Goal: Information Seeking & Learning: Learn about a topic

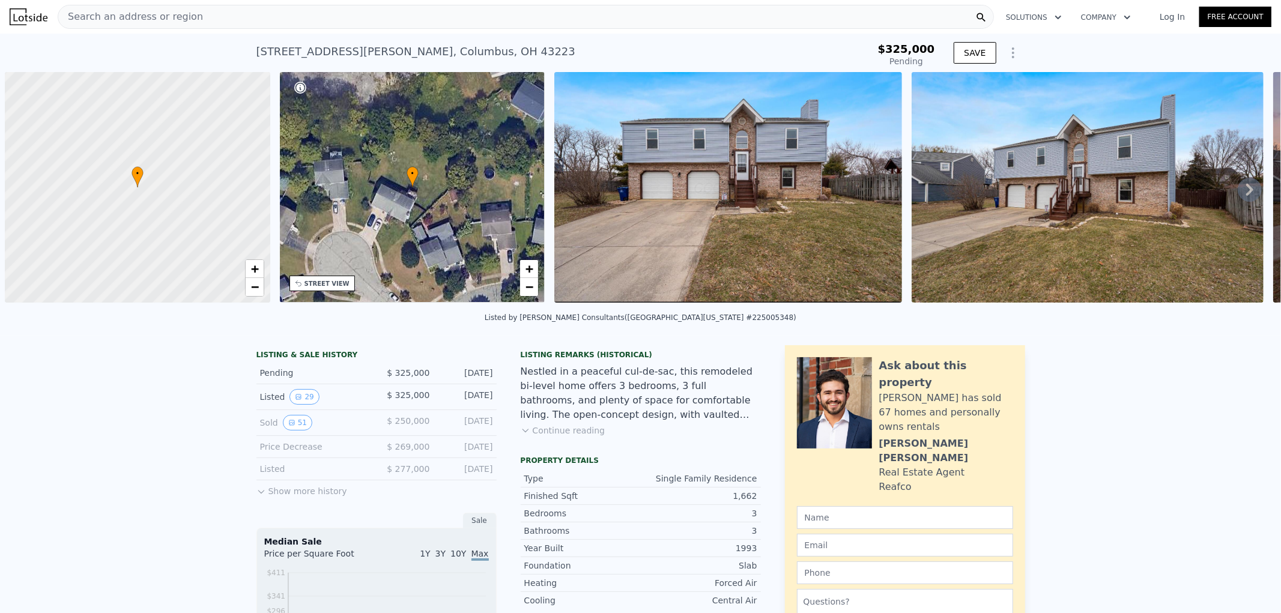
scroll to position [0, 4]
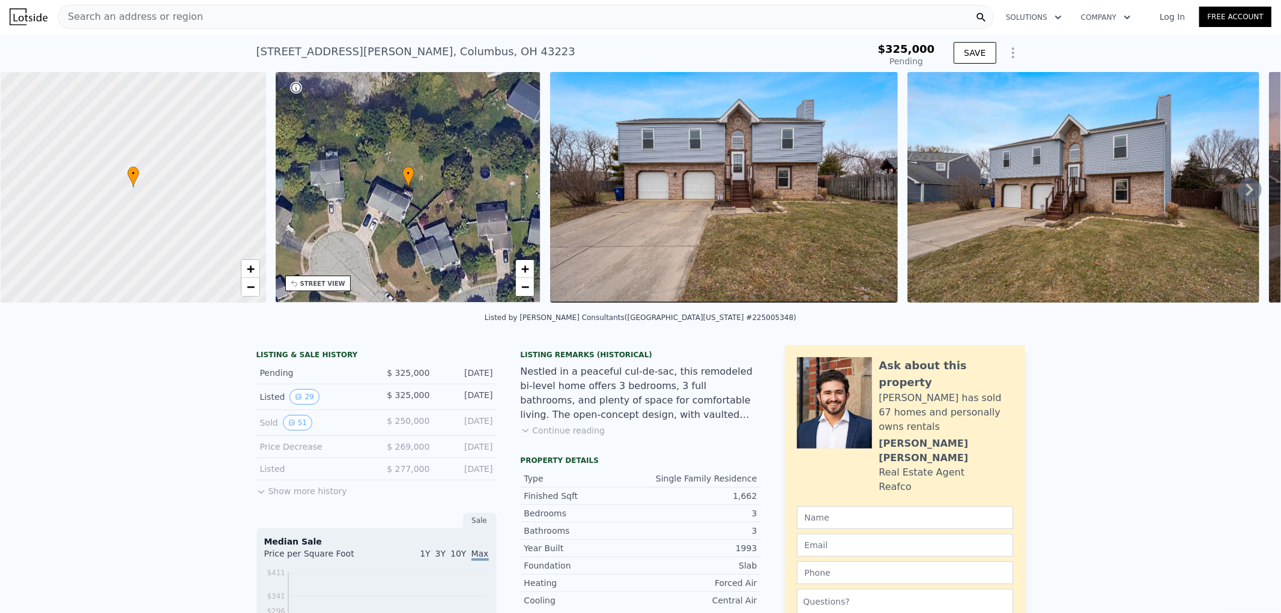
type input "-$ 343,590"
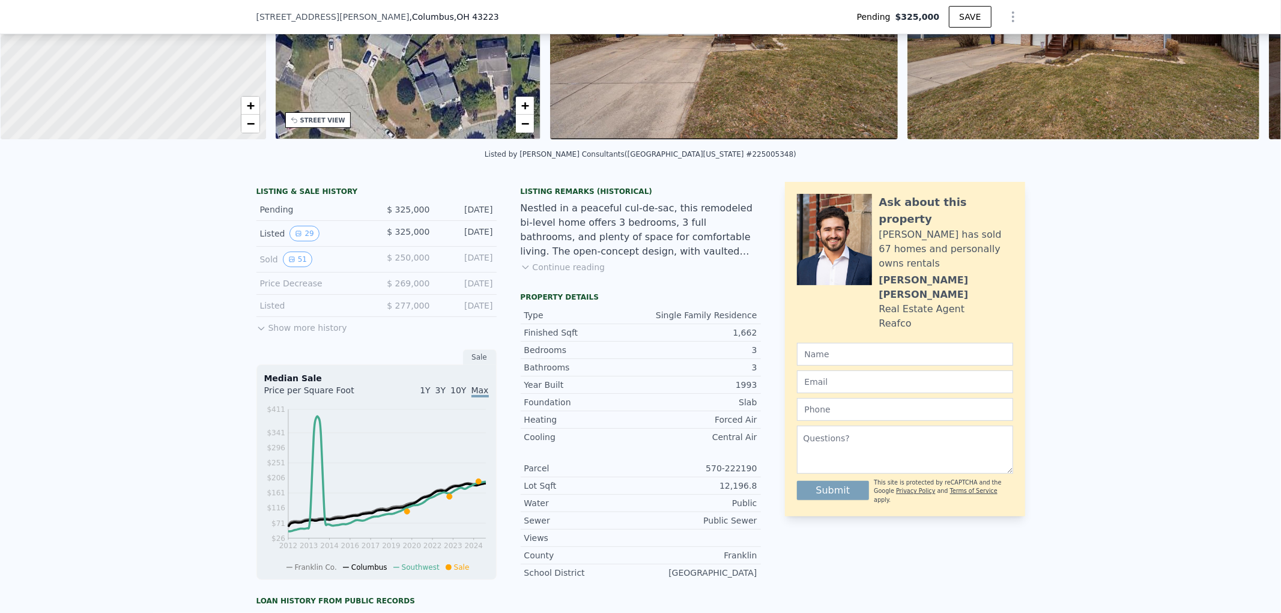
scroll to position [0, 0]
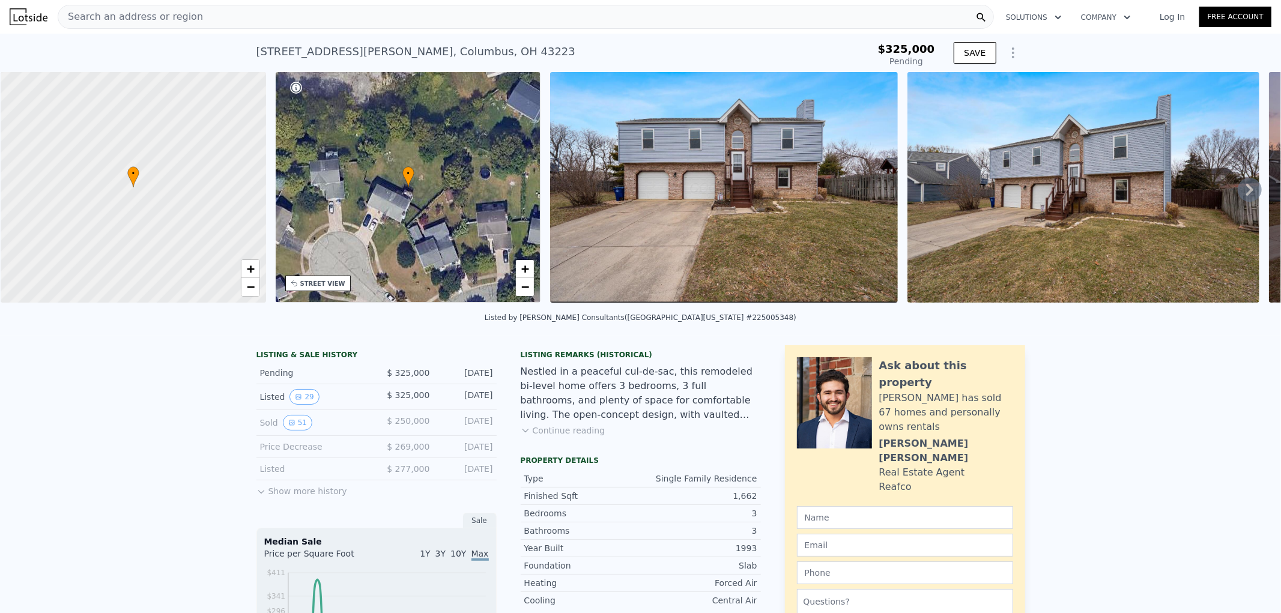
click at [168, 8] on div "Search an address or region" at bounding box center [130, 16] width 145 height 23
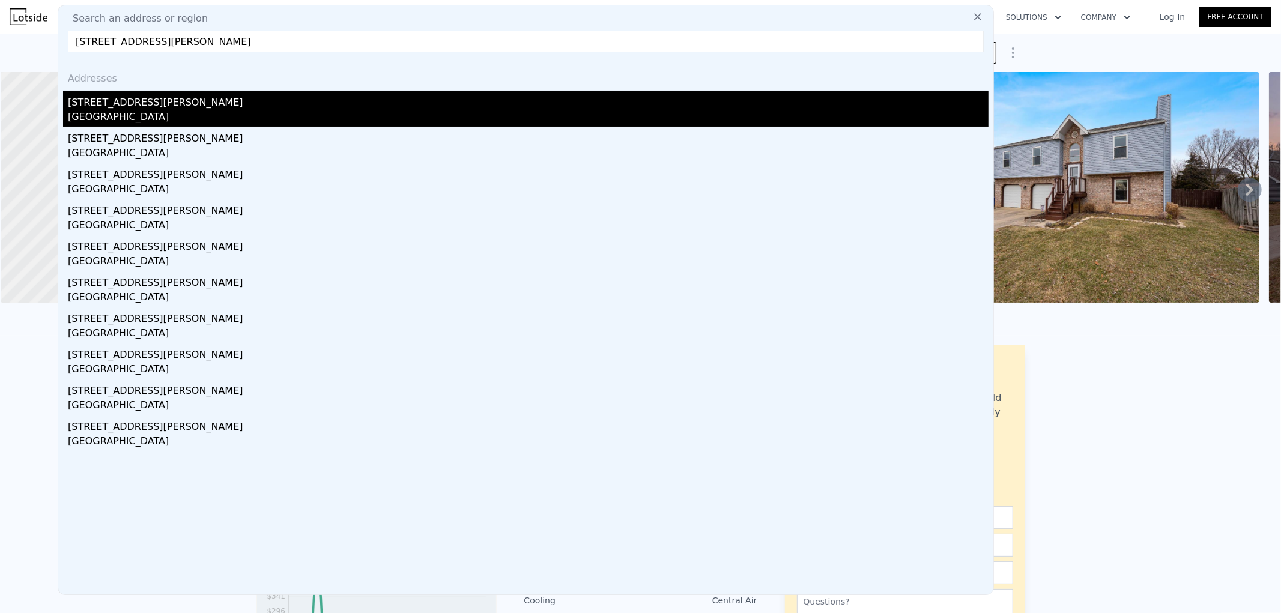
type input "[STREET_ADDRESS][PERSON_NAME]"
click at [186, 115] on div "[GEOGRAPHIC_DATA]" at bounding box center [528, 118] width 921 height 17
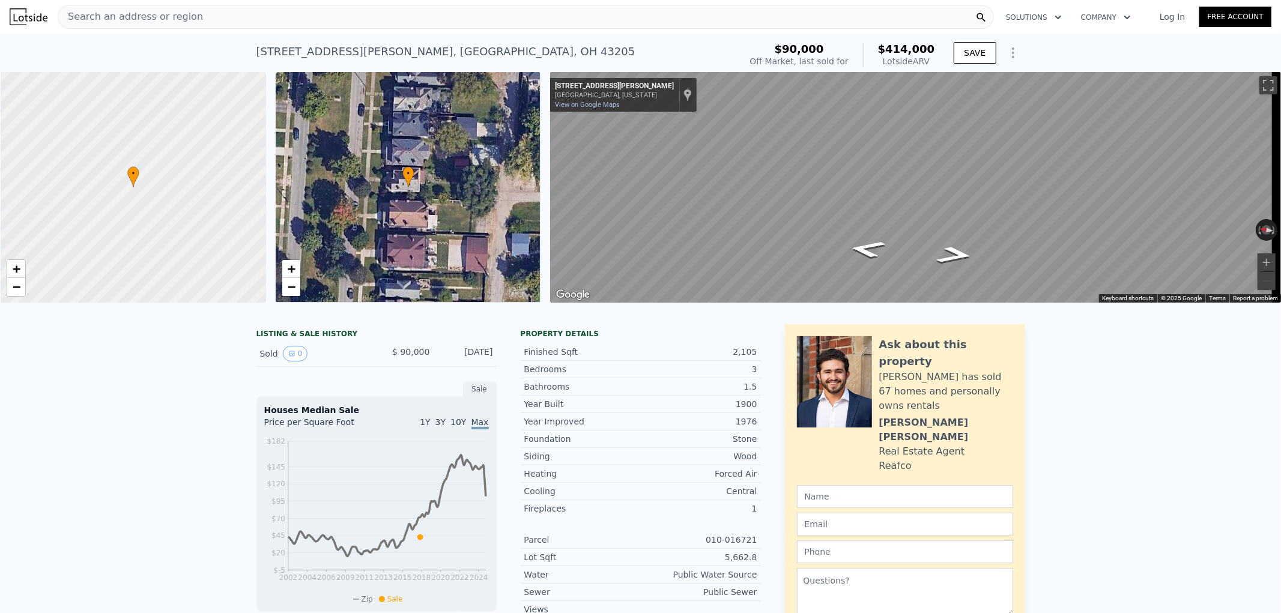
click at [184, 13] on span "Search an address or region" at bounding box center [130, 17] width 145 height 14
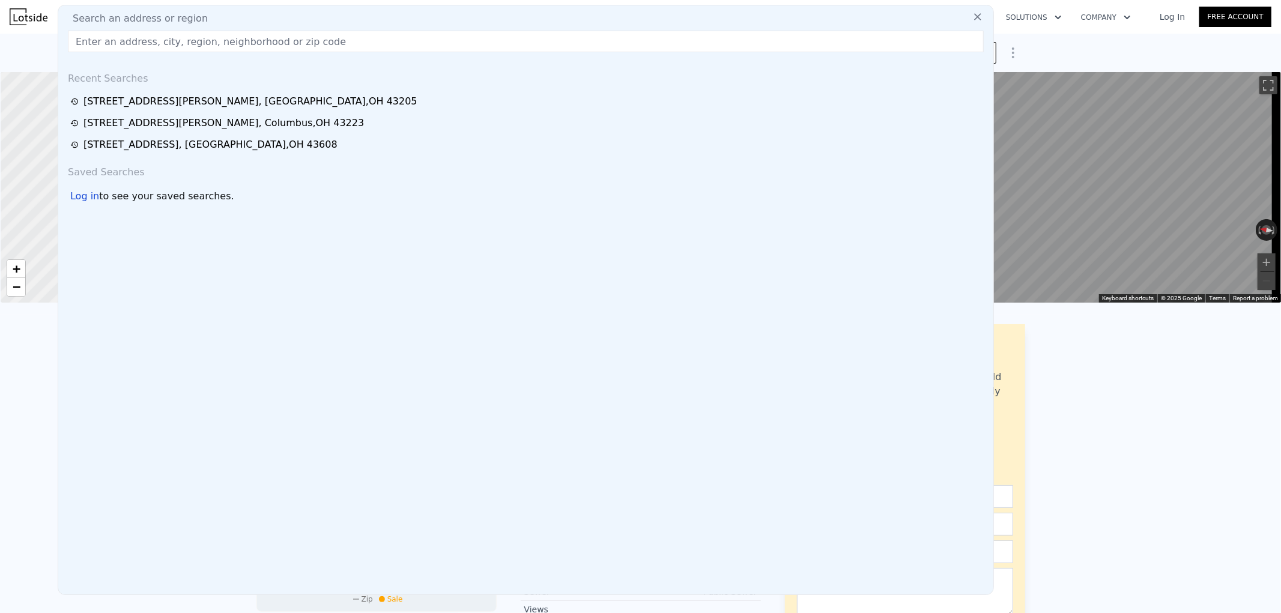
click at [199, 46] on input "text" at bounding box center [526, 42] width 916 height 22
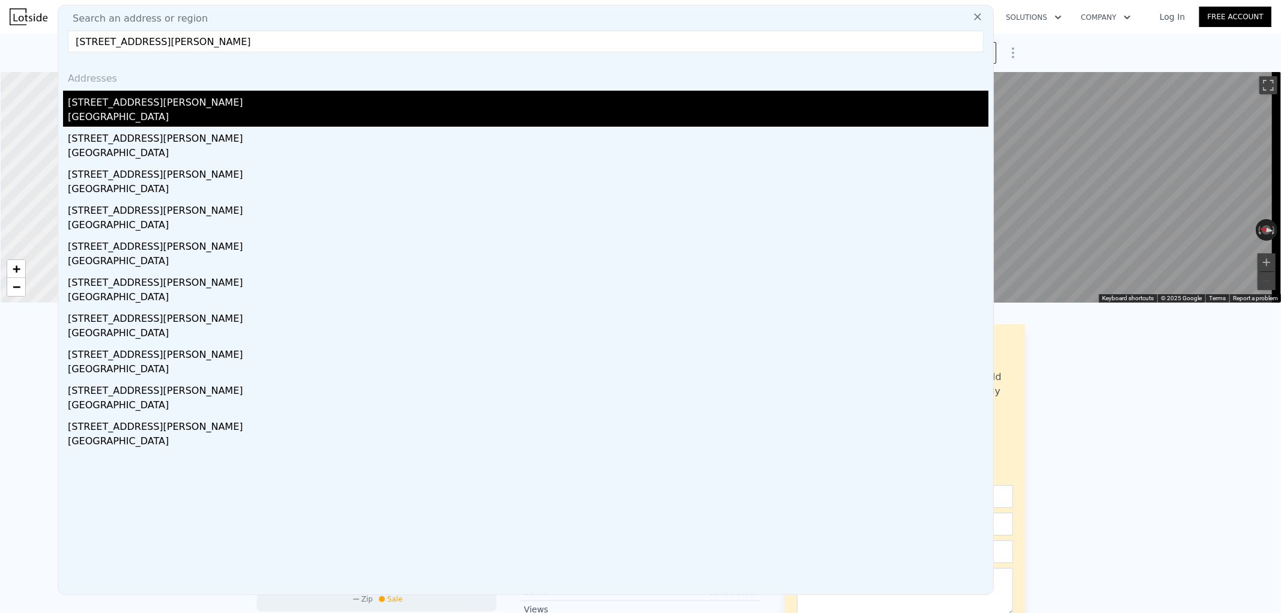
type input "[STREET_ADDRESS][PERSON_NAME]"
click at [238, 108] on div "[STREET_ADDRESS][PERSON_NAME]" at bounding box center [528, 109] width 921 height 36
